Goal: Complete application form

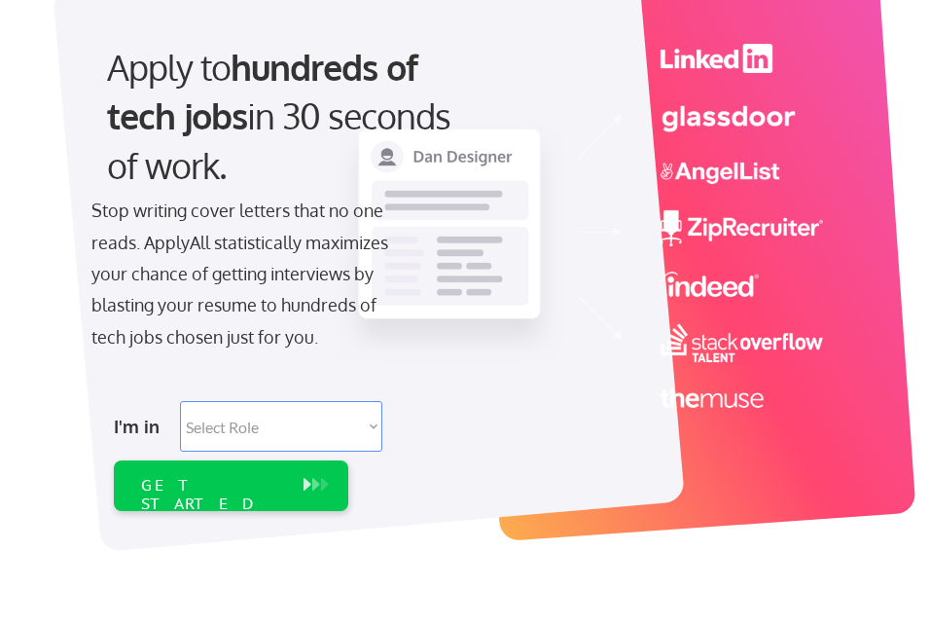
scroll to position [273, 0]
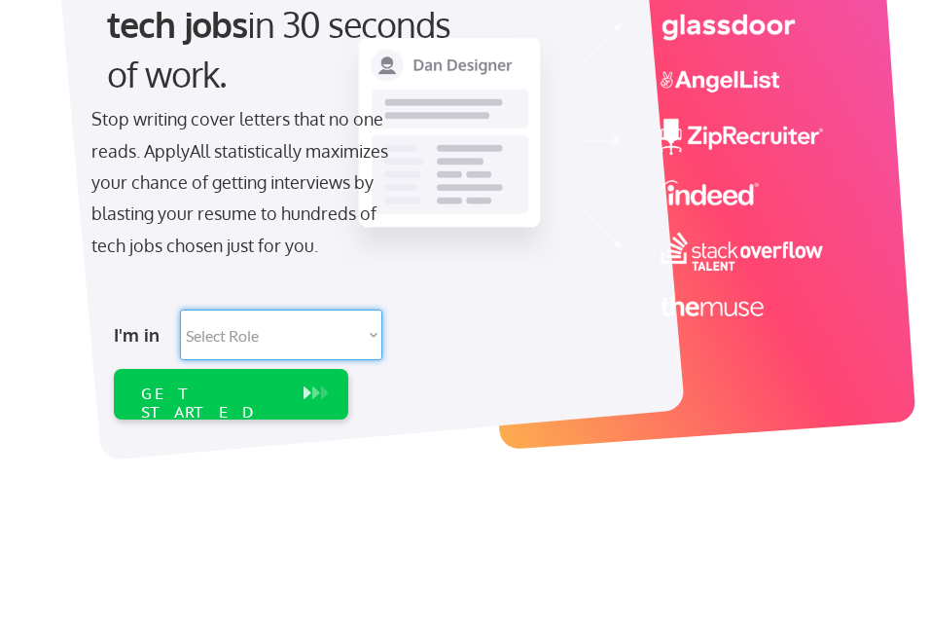
click at [375, 333] on select "Select Role Software Engineering Product Management Customer Success Sales UI/U…" at bounding box center [281, 334] width 202 height 51
select select ""hr_recruiting""
click at [180, 309] on select "Select Role Software Engineering Product Management Customer Success Sales UI/U…" at bounding box center [281, 334] width 202 height 51
select select ""hr_recruiting""
click at [213, 390] on div "GET STARTED" at bounding box center [212, 402] width 143 height 37
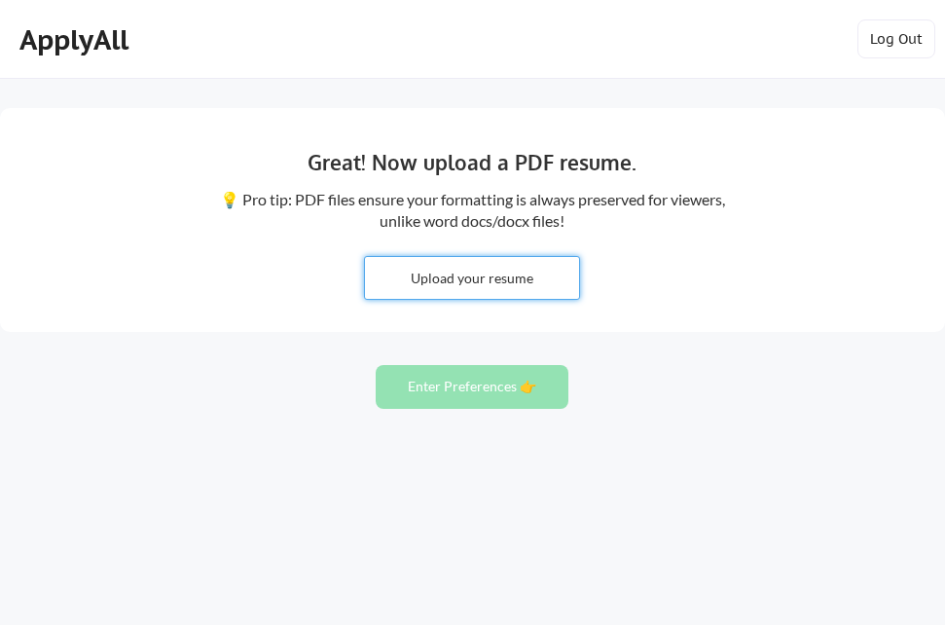
click at [490, 272] on input "file" at bounding box center [472, 278] width 214 height 42
type input "C:\fakepath\Samoual Abdein [DATE] CV.pdf"
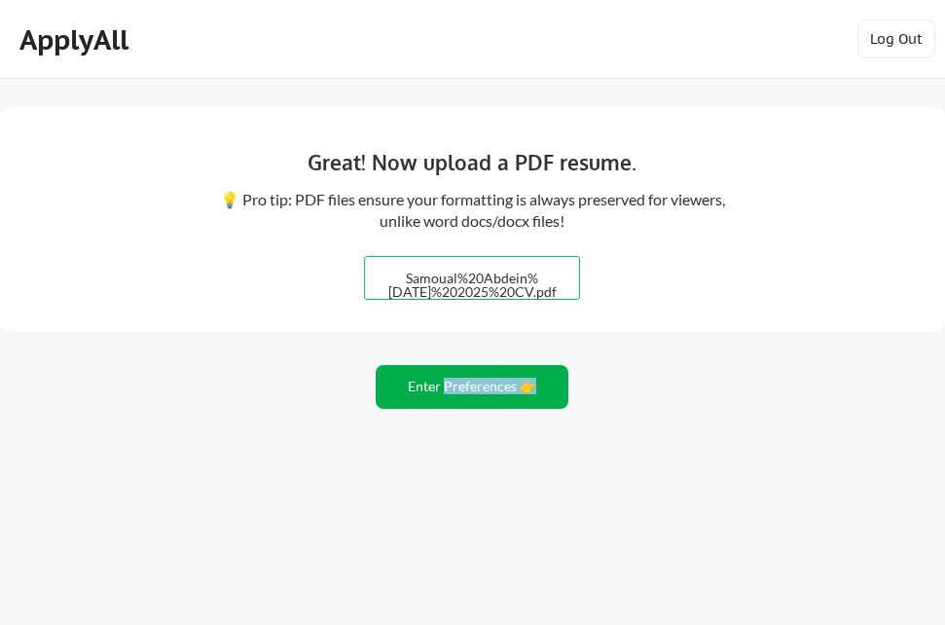
drag, startPoint x: 924, startPoint y: 564, endPoint x: 453, endPoint y: 388, distance: 502.6
click at [453, 388] on div "Great! Now upload a PDF resume. 💡 Pro tip: PDF files ensure your formatting is …" at bounding box center [472, 312] width 945 height 625
click at [420, 379] on button "Enter Preferences 👉" at bounding box center [472, 387] width 193 height 44
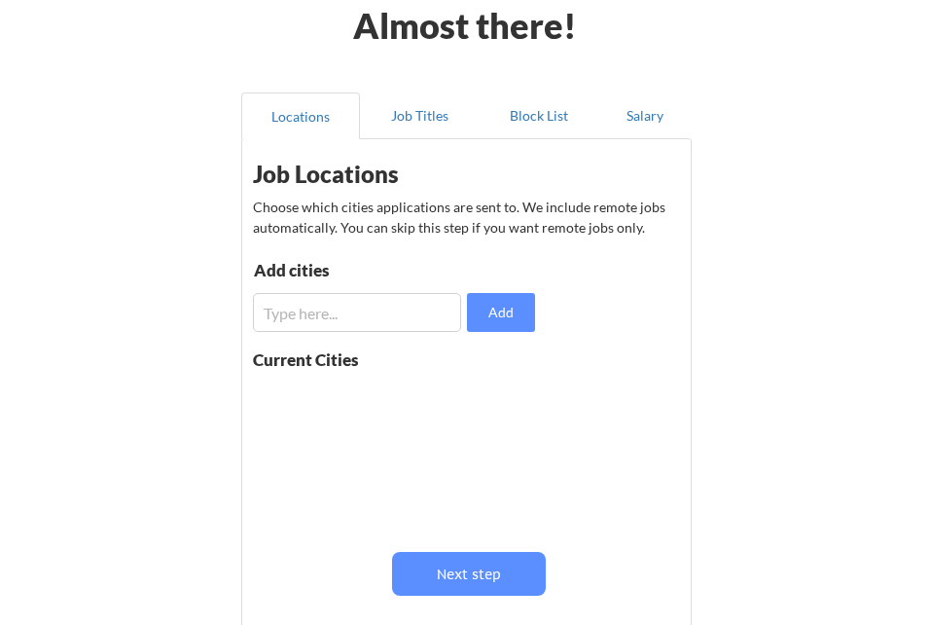
scroll to position [97, 0]
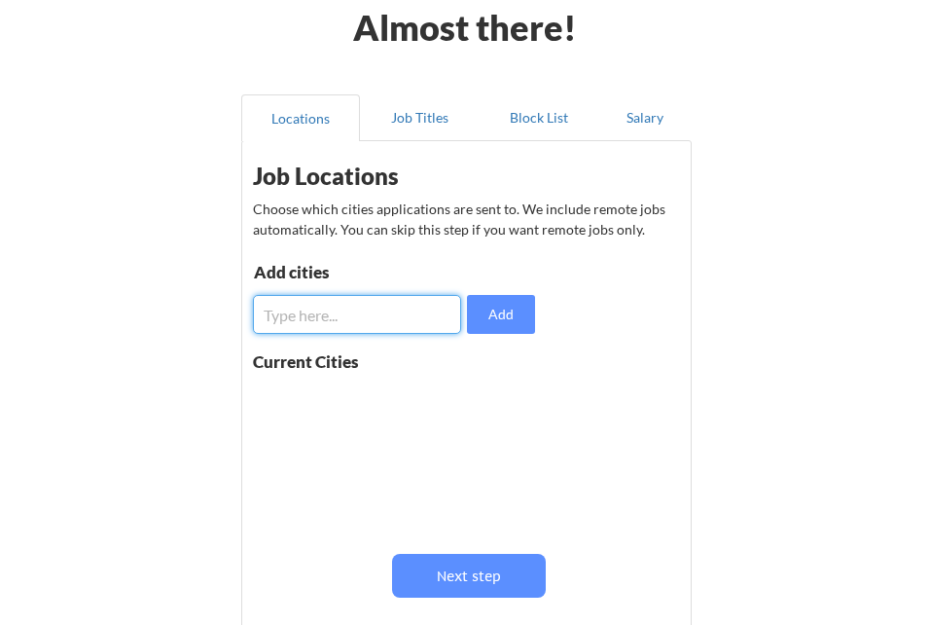
click at [357, 309] on input "input" at bounding box center [357, 314] width 208 height 39
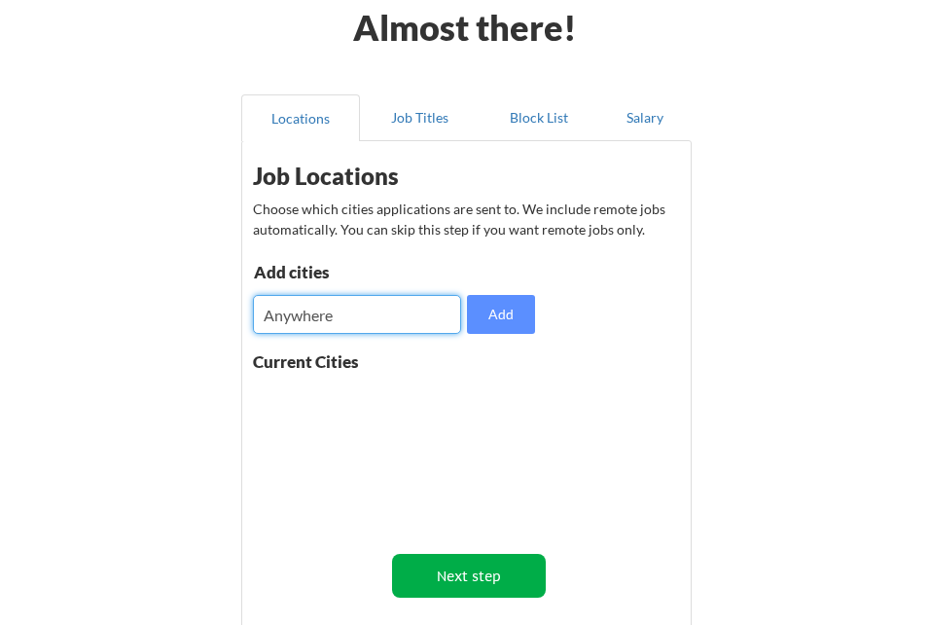
type input "Anywhere"
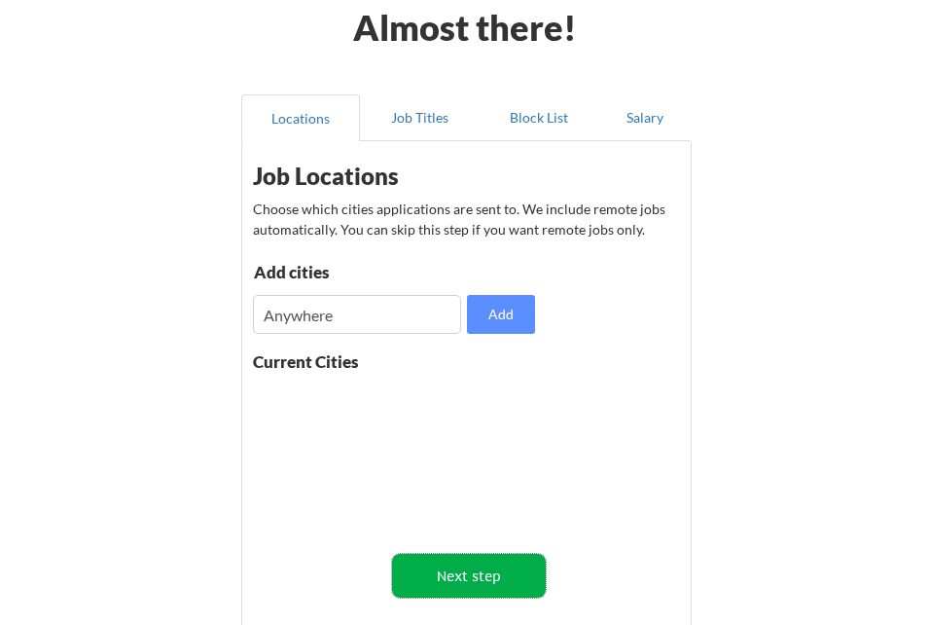
click at [463, 586] on button "Next step" at bounding box center [468, 576] width 153 height 44
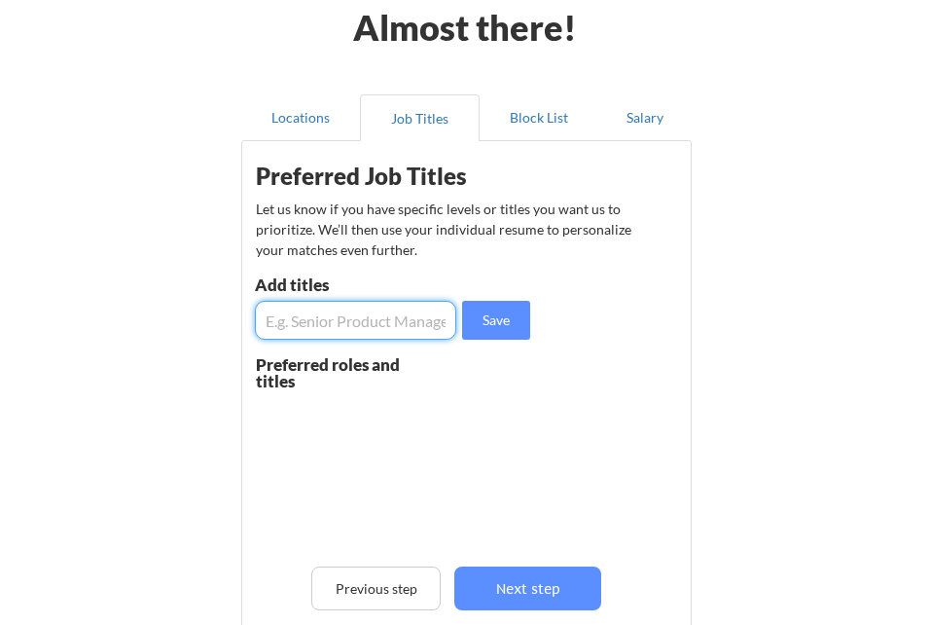
click at [356, 311] on input "input" at bounding box center [355, 320] width 201 height 39
type input "HR and Admin Manager"
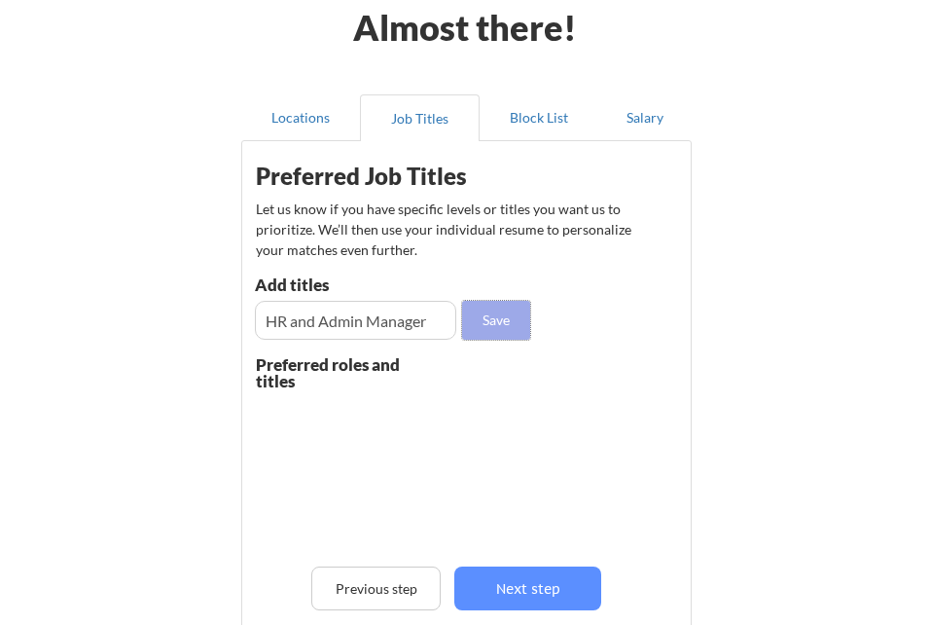
click at [493, 325] on button "Save" at bounding box center [496, 320] width 68 height 39
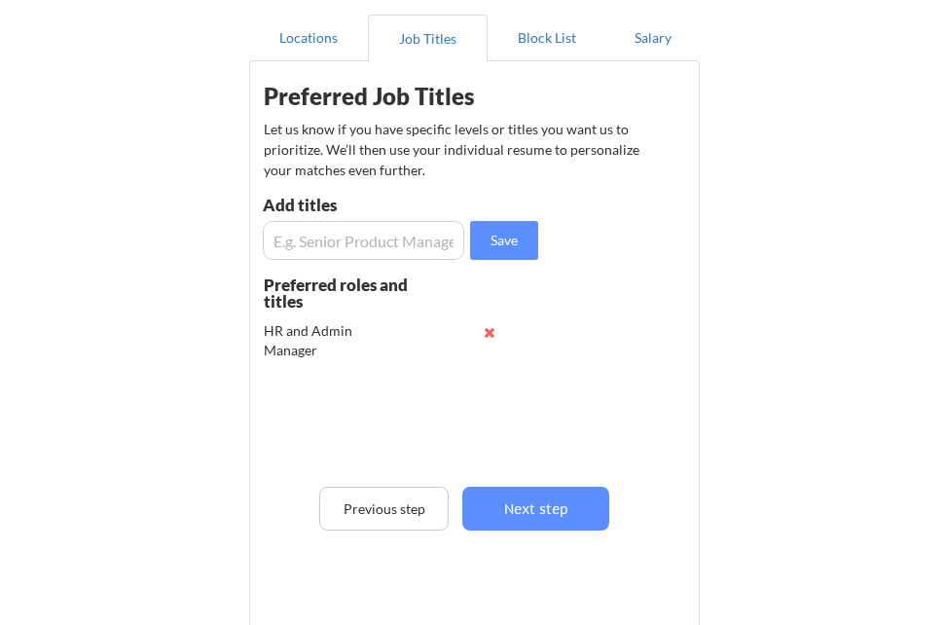
scroll to position [214, 0]
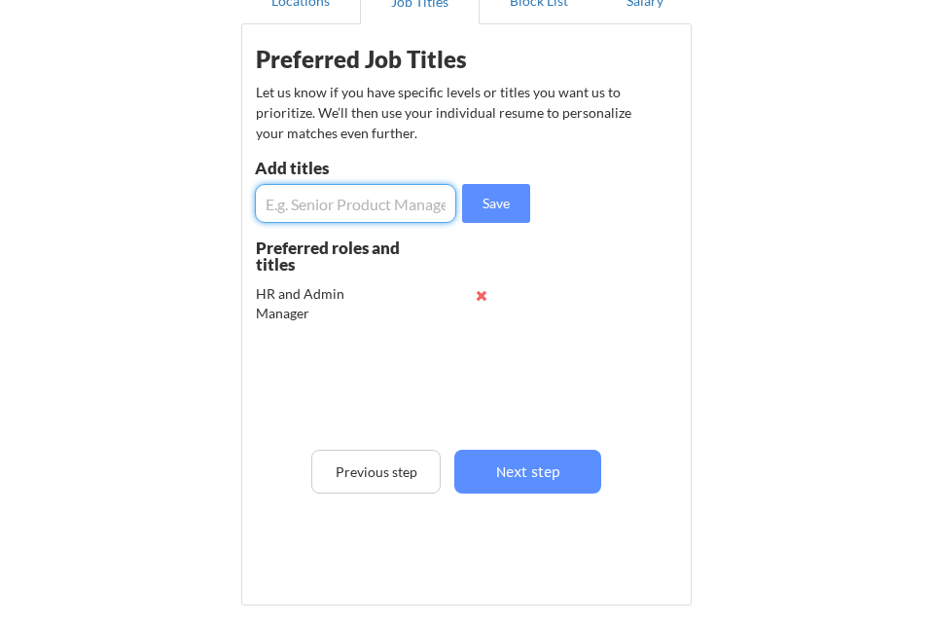
click at [400, 207] on input "input" at bounding box center [355, 203] width 201 height 39
type input "Admin Manager"
click at [506, 202] on button "Save" at bounding box center [496, 203] width 68 height 39
click at [365, 209] on input "input" at bounding box center [355, 203] width 201 height 39
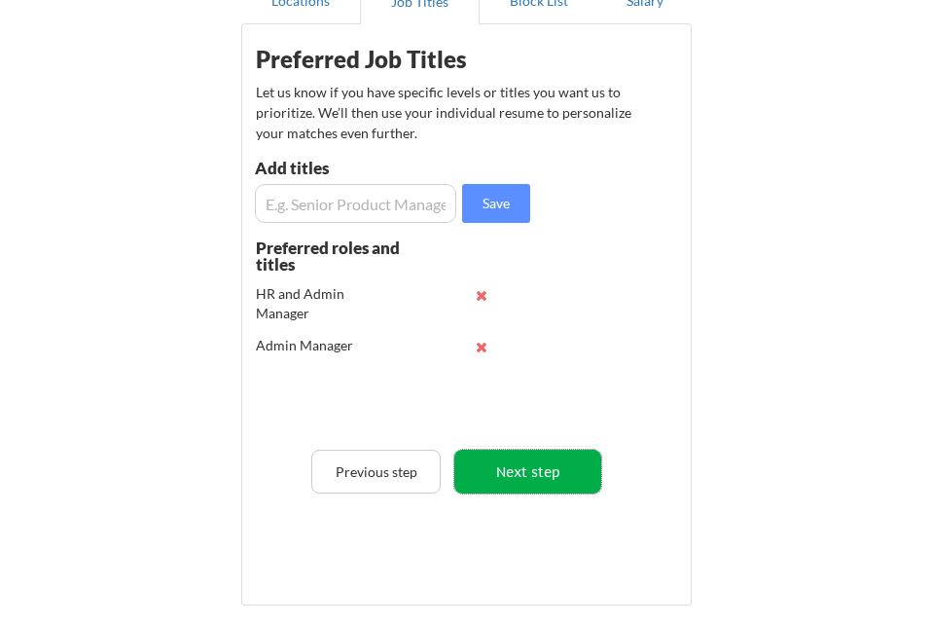
click at [501, 467] on button "Next step" at bounding box center [528, 472] width 147 height 44
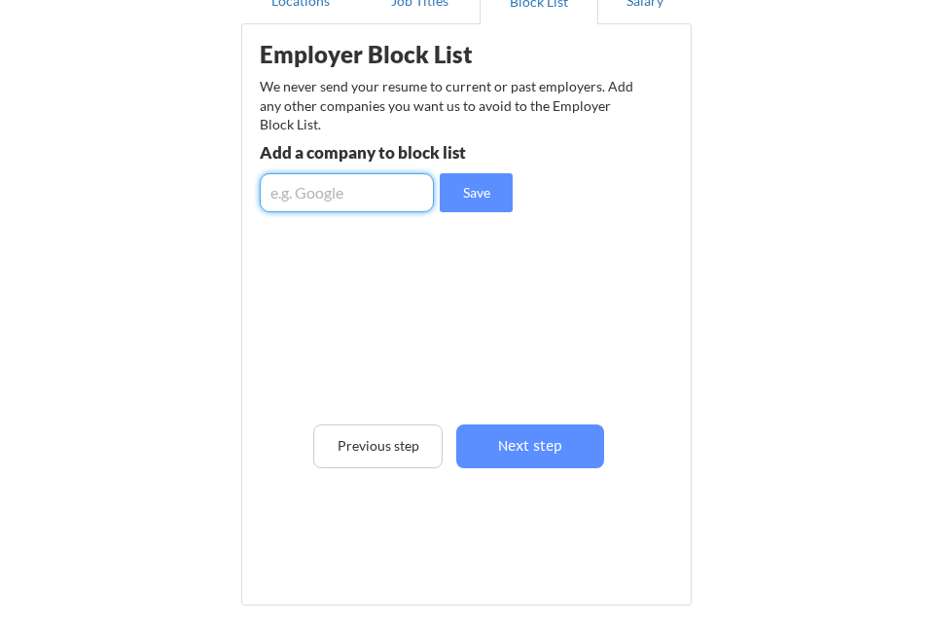
click at [390, 204] on input "input" at bounding box center [347, 192] width 174 height 39
click at [339, 194] on input "input" at bounding box center [347, 192] width 174 height 39
type input "Any company"
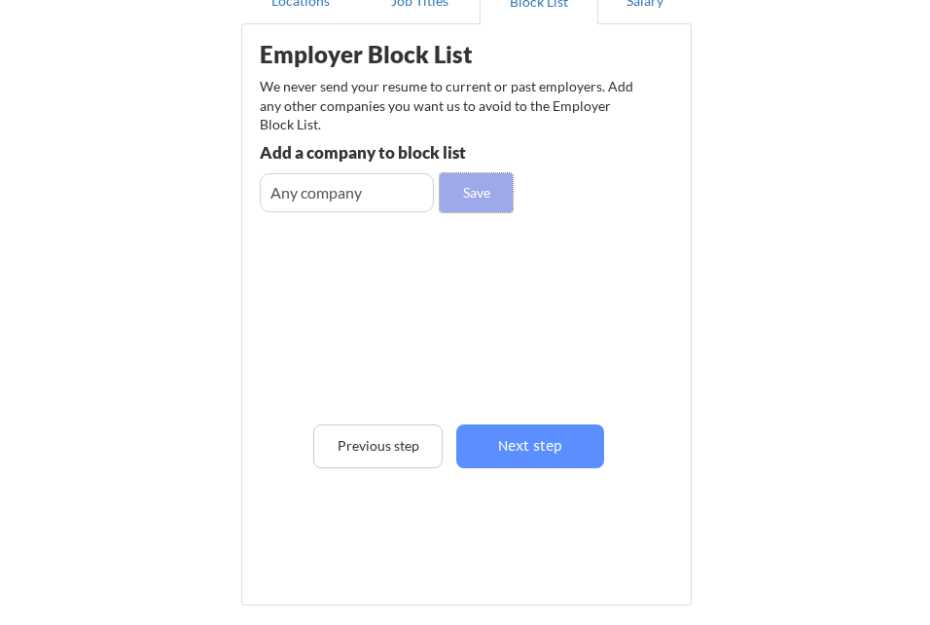
click at [500, 189] on button "Save" at bounding box center [476, 192] width 73 height 39
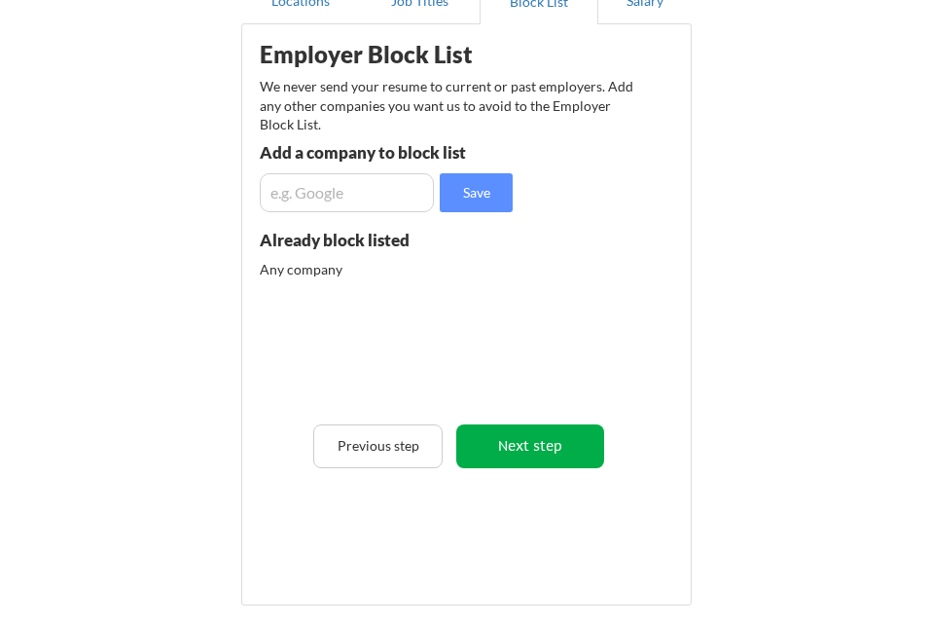
click at [562, 456] on button "Next step" at bounding box center [529, 446] width 147 height 44
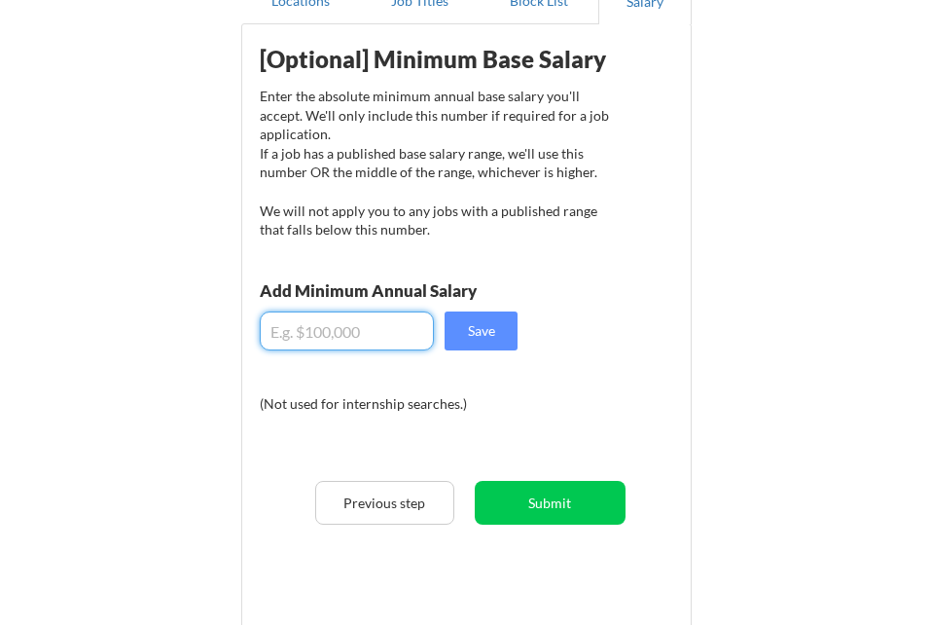
click at [353, 339] on input "input" at bounding box center [347, 330] width 174 height 39
type input "$42,000"
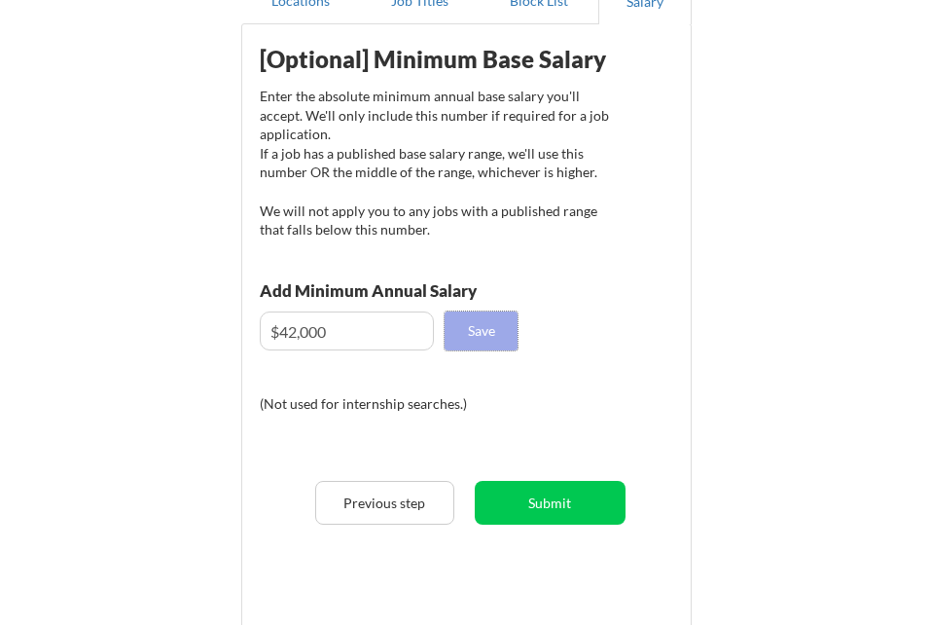
click at [492, 328] on button "Save" at bounding box center [481, 330] width 73 height 39
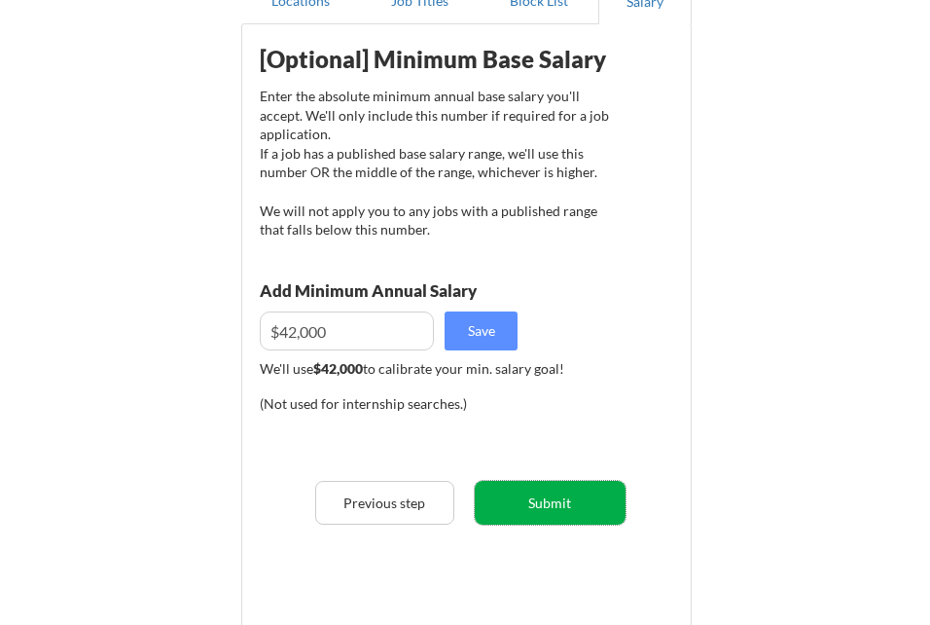
click at [559, 519] on button "Submit" at bounding box center [550, 503] width 151 height 44
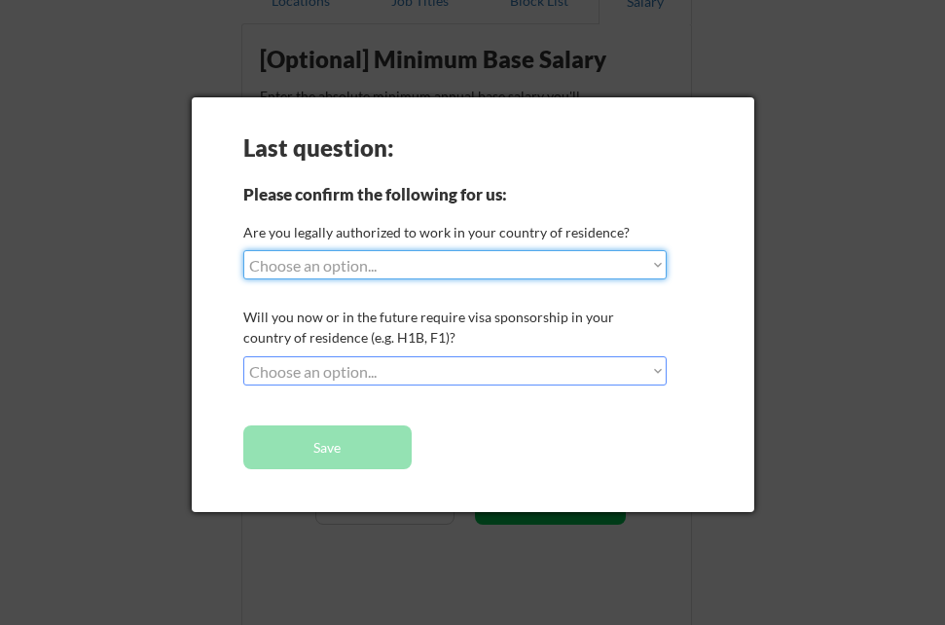
click at [654, 267] on select "Choose an option... Yes, I am a US Citizen Yes, I am a Canadian Citizen Yes, I …" at bounding box center [454, 264] width 423 height 29
click at [397, 271] on select "Choose an option... Yes, I am a US Citizen Yes, I am a Canadian Citizen Yes, I …" at bounding box center [454, 264] width 423 height 29
click at [243, 250] on select "Choose an option... Yes, I am a US Citizen Yes, I am a Canadian Citizen Yes, I …" at bounding box center [454, 264] width 423 height 29
click at [344, 264] on select "Choose an option... Yes, I am a US Citizen Yes, I am a Canadian Citizen Yes, I …" at bounding box center [454, 264] width 423 height 29
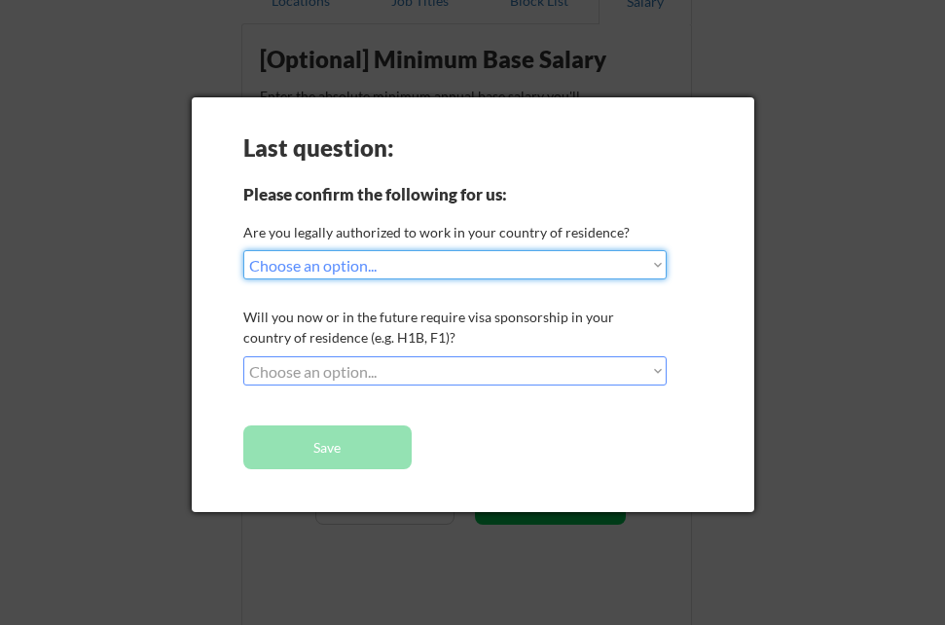
click at [658, 256] on select "Choose an option... Yes, I am a US Citizen Yes, I am a Canadian Citizen Yes, I …" at bounding box center [454, 264] width 423 height 29
select select ""no__i_am_not__yet__authorized""
click at [243, 250] on select "Choose an option... Yes, I am a US Citizen Yes, I am a Canadian Citizen Yes, I …" at bounding box center [454, 264] width 423 height 29
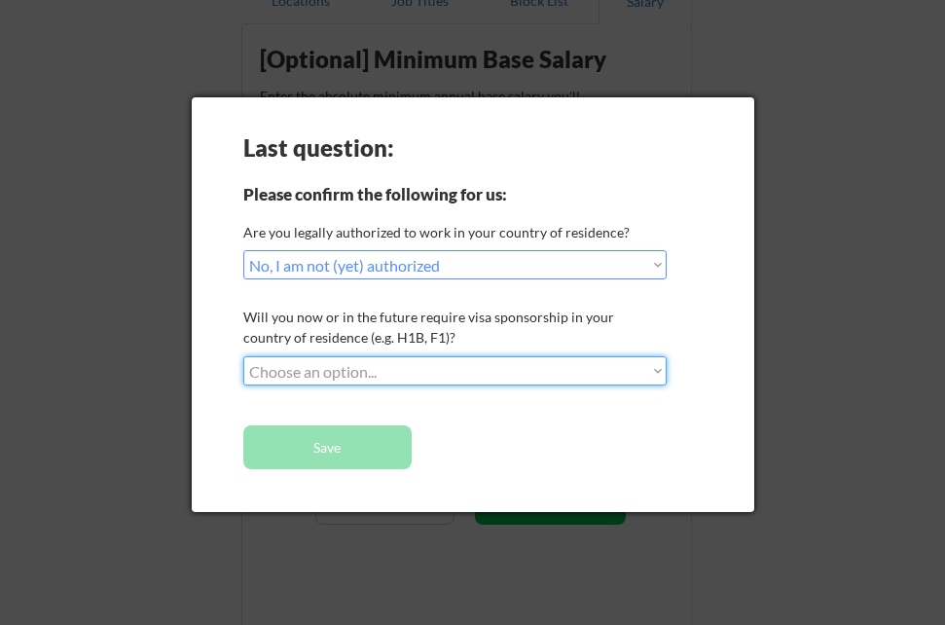
click at [666, 370] on select "Choose an option... No, I will not need sponsorship Yes, I will need sponsorship" at bounding box center [454, 370] width 423 height 29
select select ""yes__i_will_need_sponsorship""
click at [243, 356] on select "Choose an option... No, I will not need sponsorship Yes, I will need sponsorship" at bounding box center [454, 370] width 423 height 29
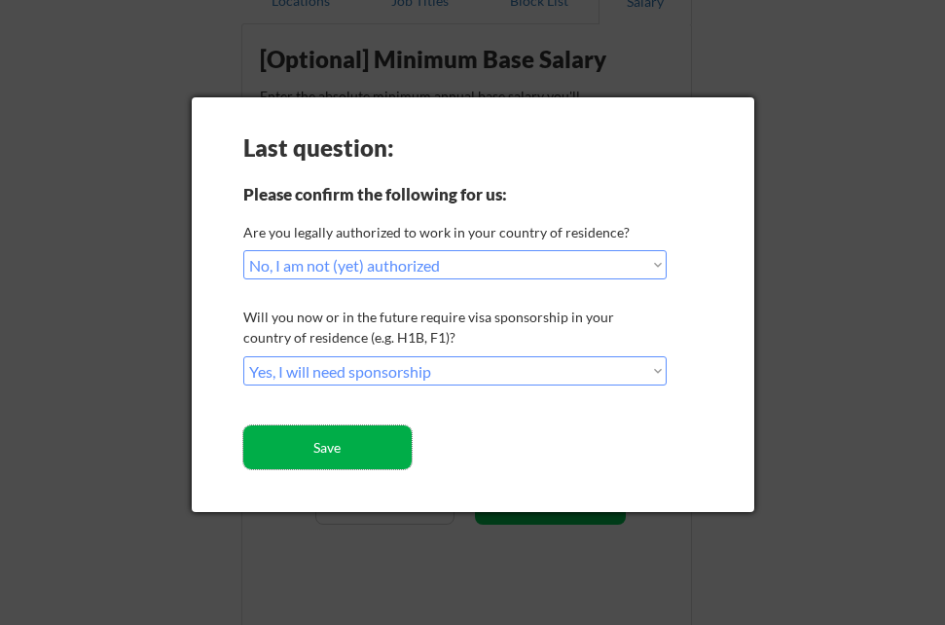
click at [331, 435] on button "Save" at bounding box center [327, 447] width 168 height 44
click at [352, 452] on button "Save" at bounding box center [327, 447] width 168 height 44
